Goal: Book appointment/travel/reservation

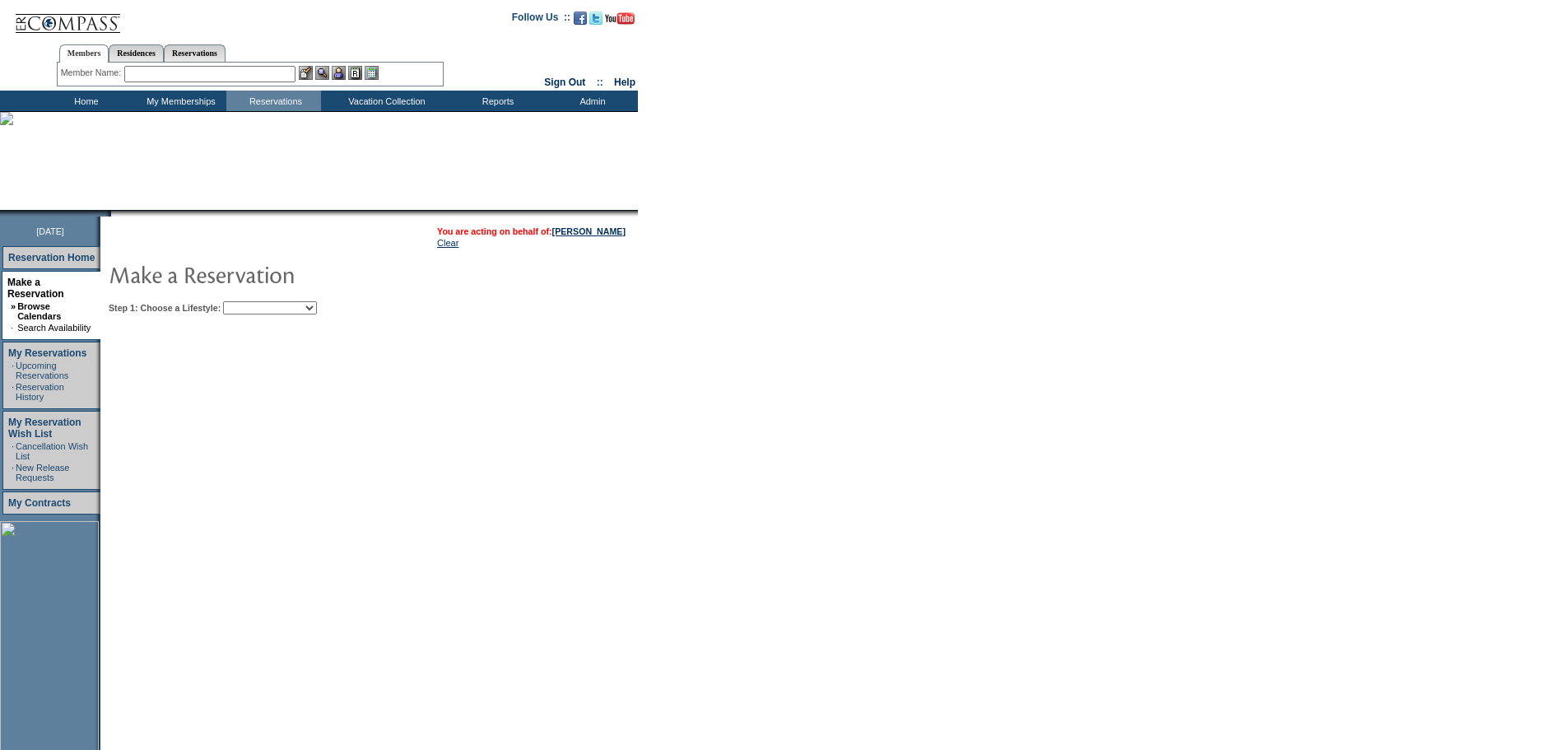
drag, startPoint x: 354, startPoint y: 303, endPoint x: 338, endPoint y: 312, distance: 18.4
click at [317, 305] on select "Beach Leisure Metropolitan Mountain OIAL for Adventure OIAL for Couples OIAL fo…" at bounding box center [270, 307] width 94 height 13
select select "Metropolitan"
click at [251, 303] on select "Beach Leisure Metropolitan Mountain OIAL for Adventure OIAL for Couples OIAL fo…" at bounding box center [270, 307] width 94 height 13
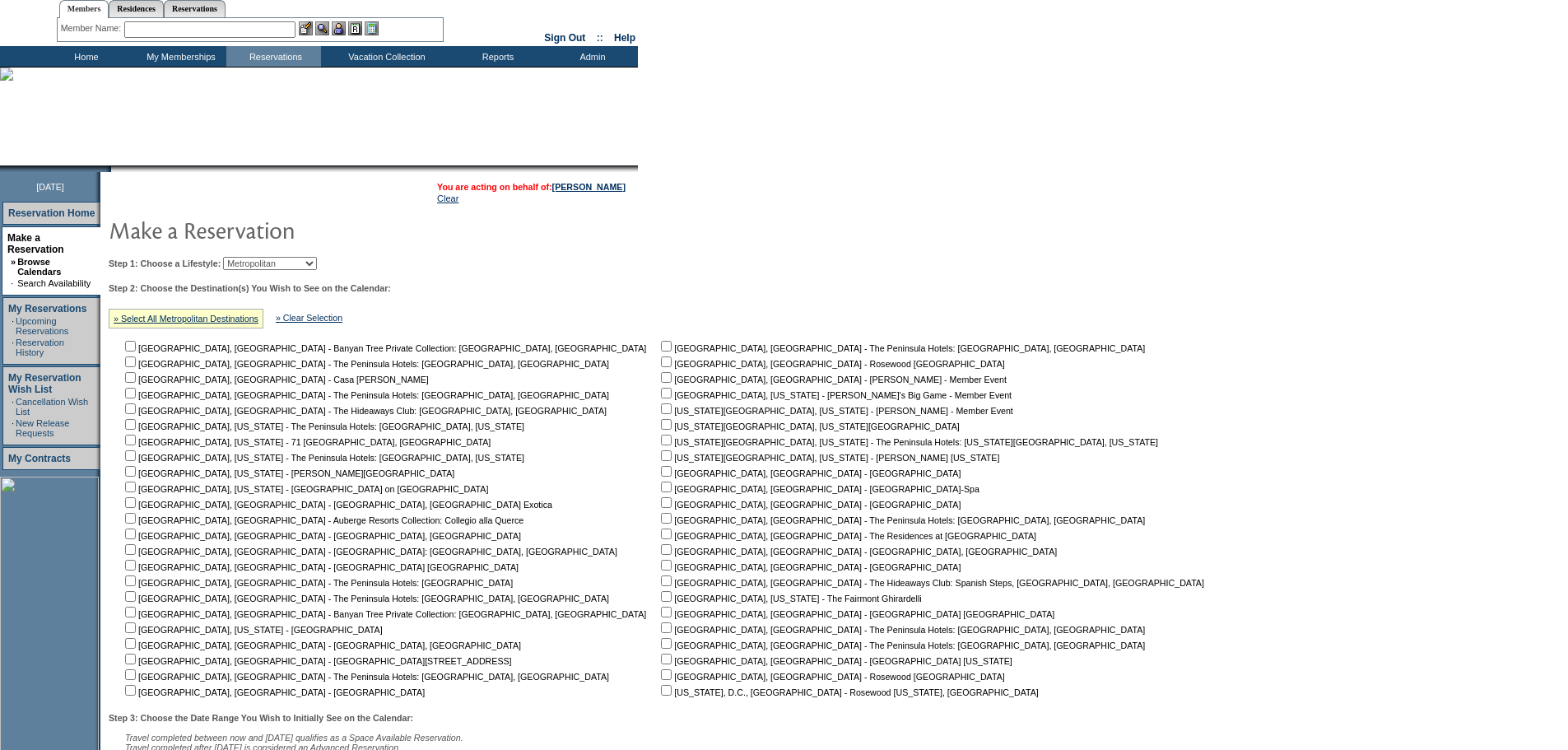
scroll to position [165, 0]
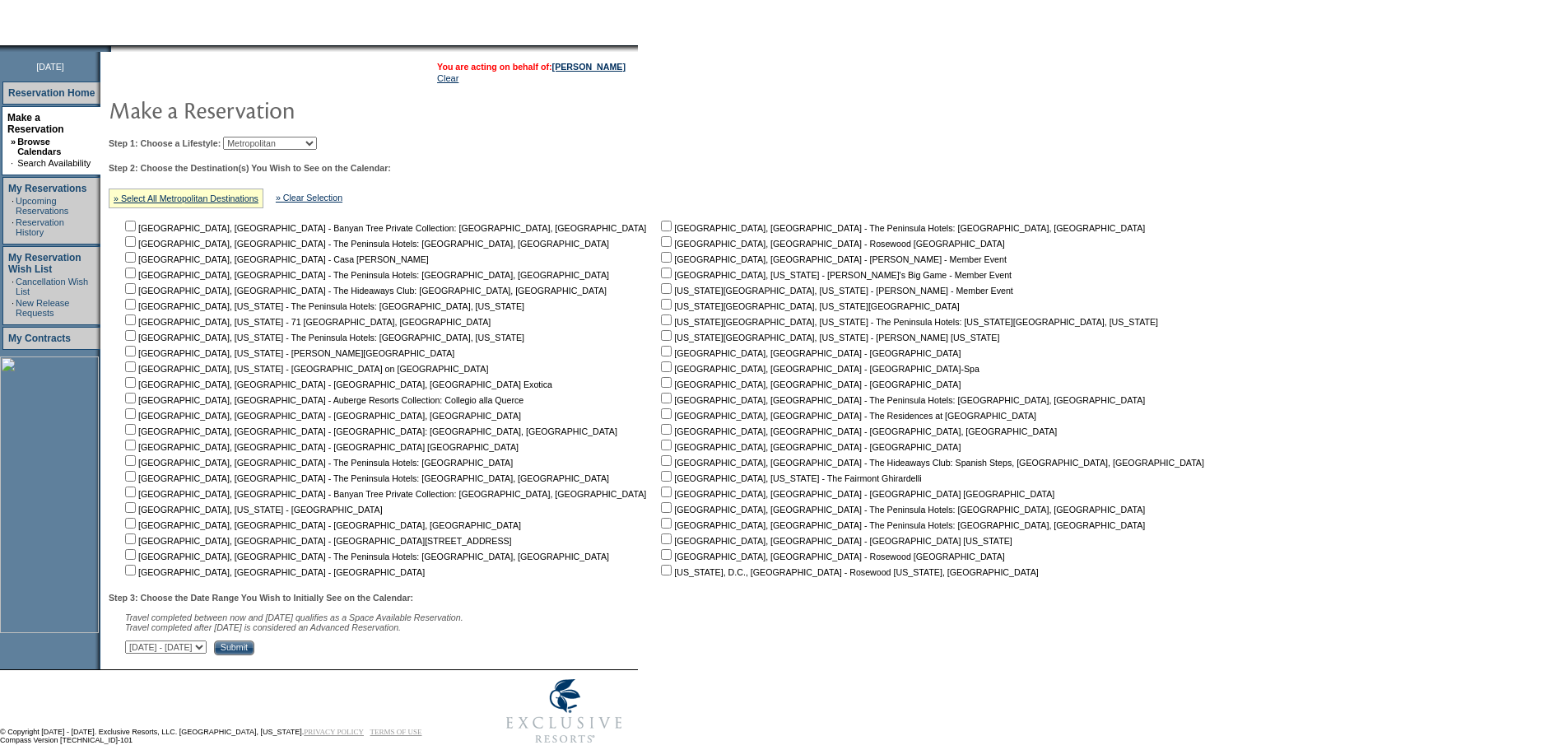
click at [661, 310] on input "checkbox" at bounding box center [666, 304] width 11 height 11
checkbox input "true"
click at [255, 654] on input "Submit" at bounding box center [234, 648] width 40 height 15
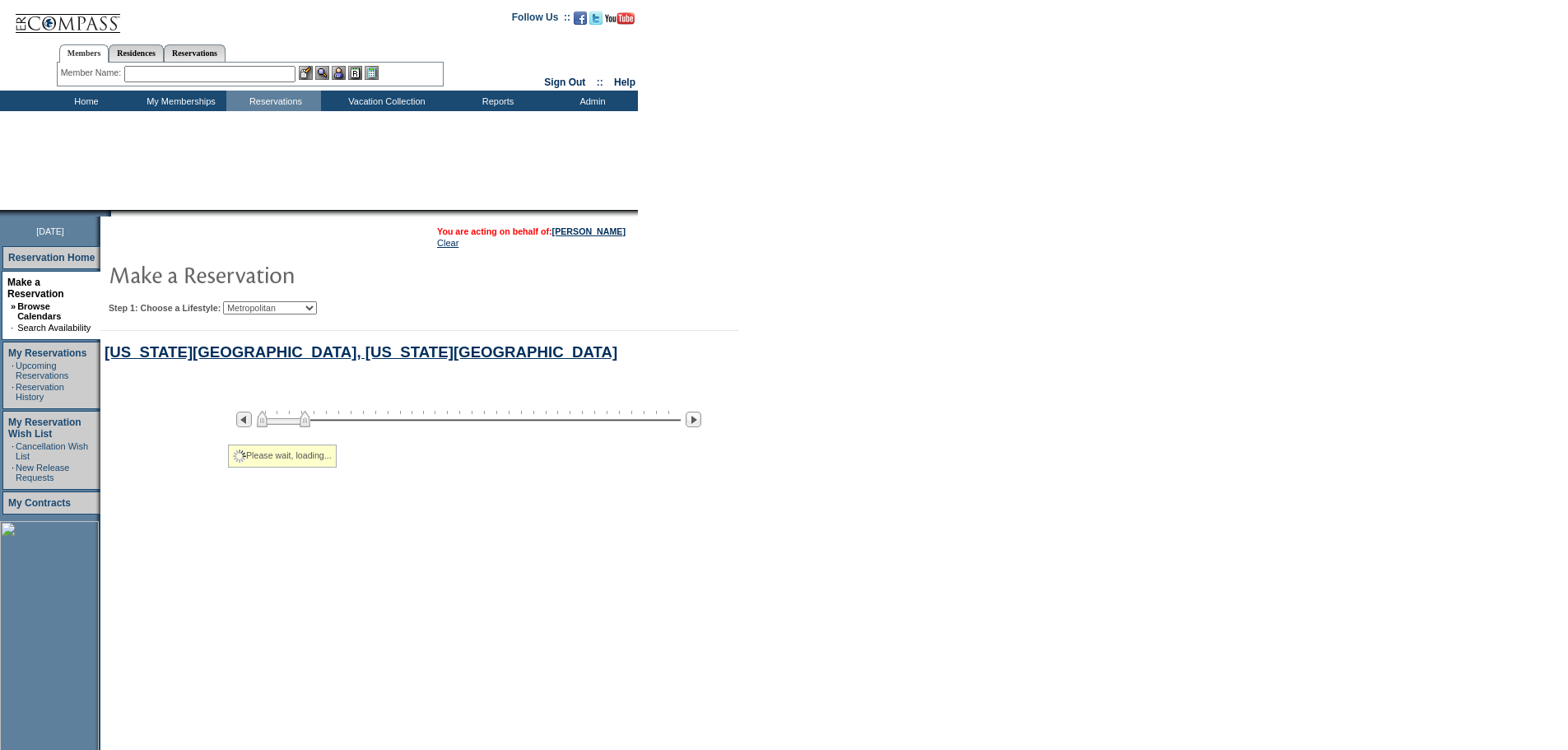
select select "Metropolitan"
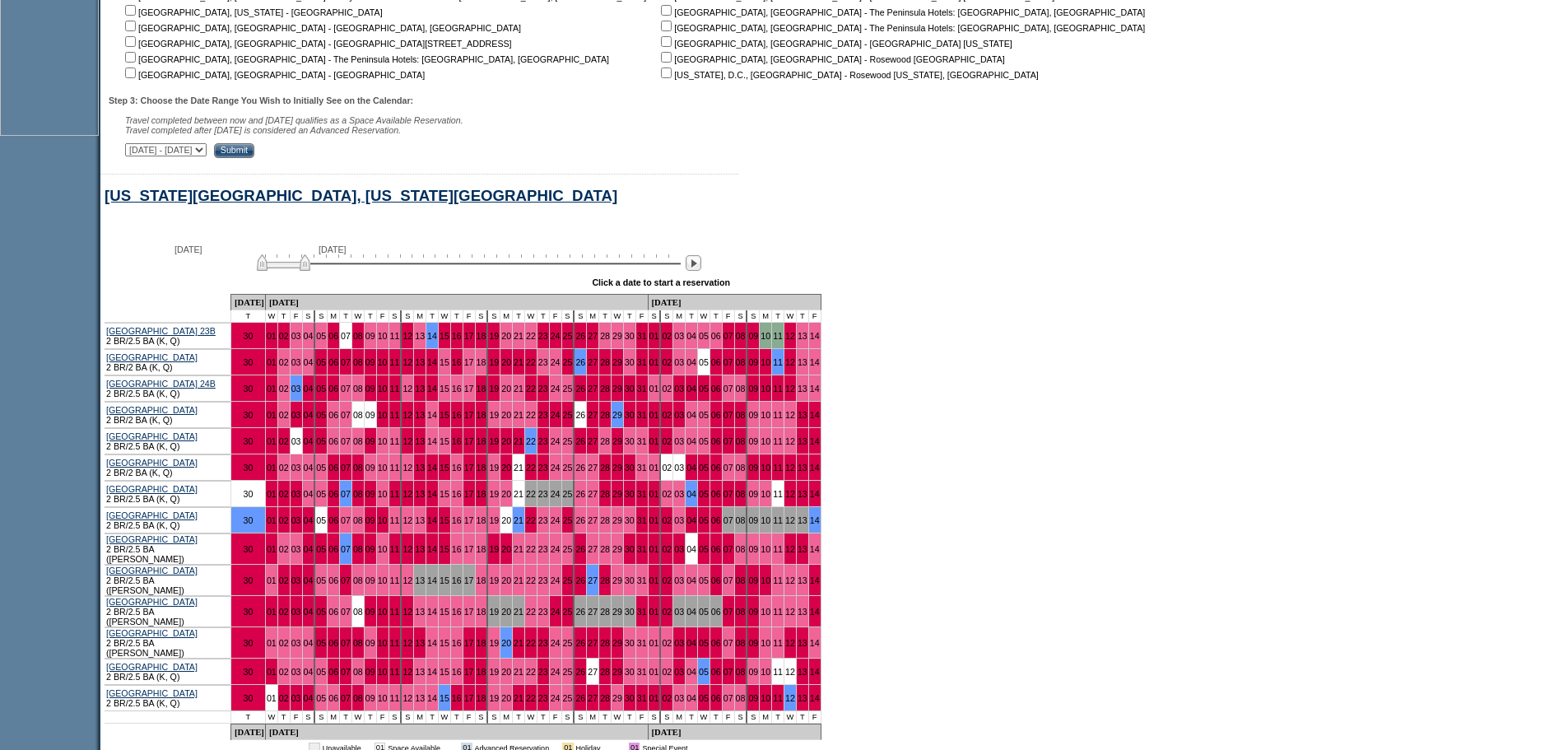
scroll to position [791, 0]
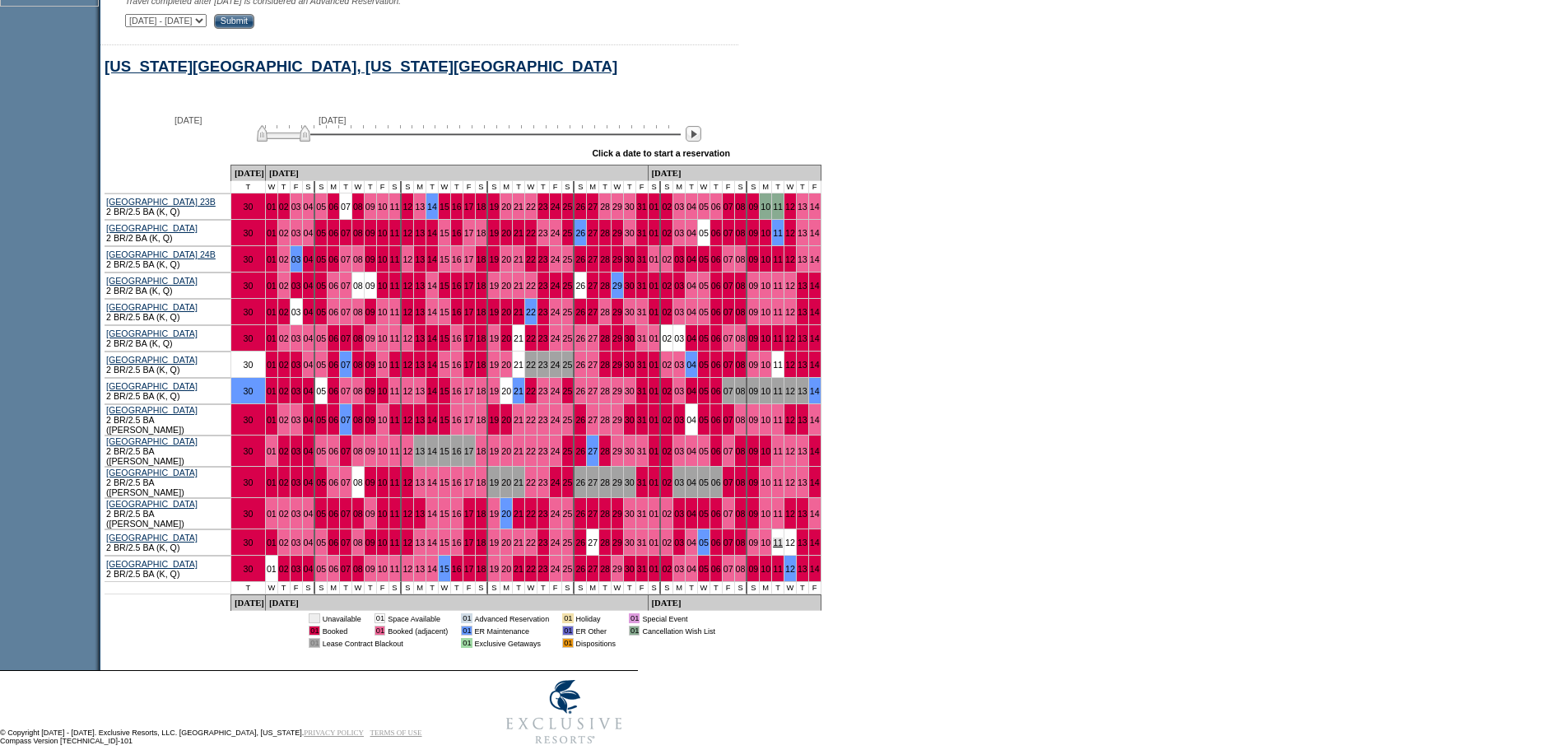
click at [773, 537] on link "11" at bounding box center [777, 542] width 10 height 10
